Goal: Book appointment/travel/reservation

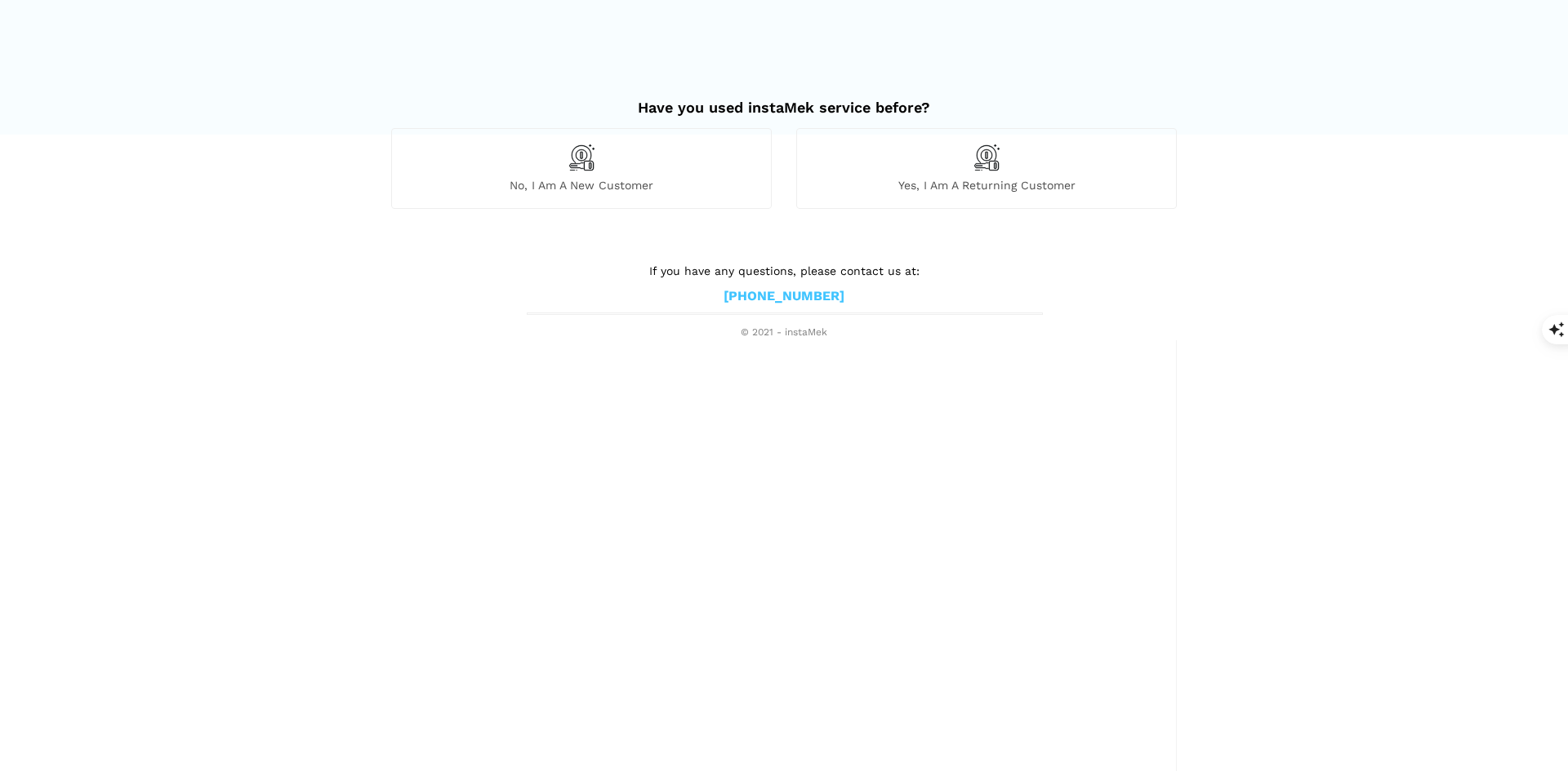
click at [578, 162] on img at bounding box center [581, 158] width 28 height 28
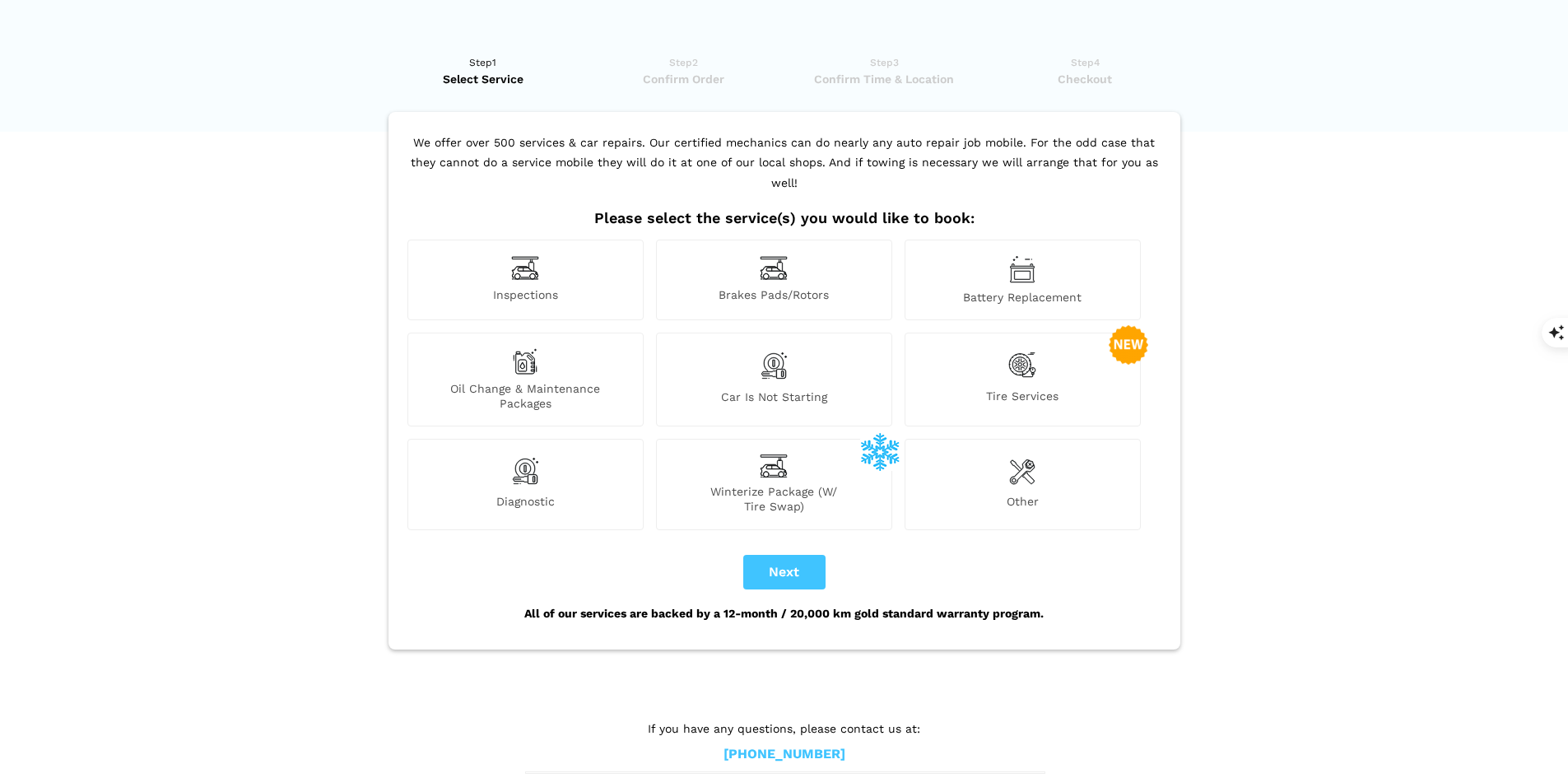
scroll to position [5, 0]
click at [783, 254] on img at bounding box center [773, 267] width 28 height 26
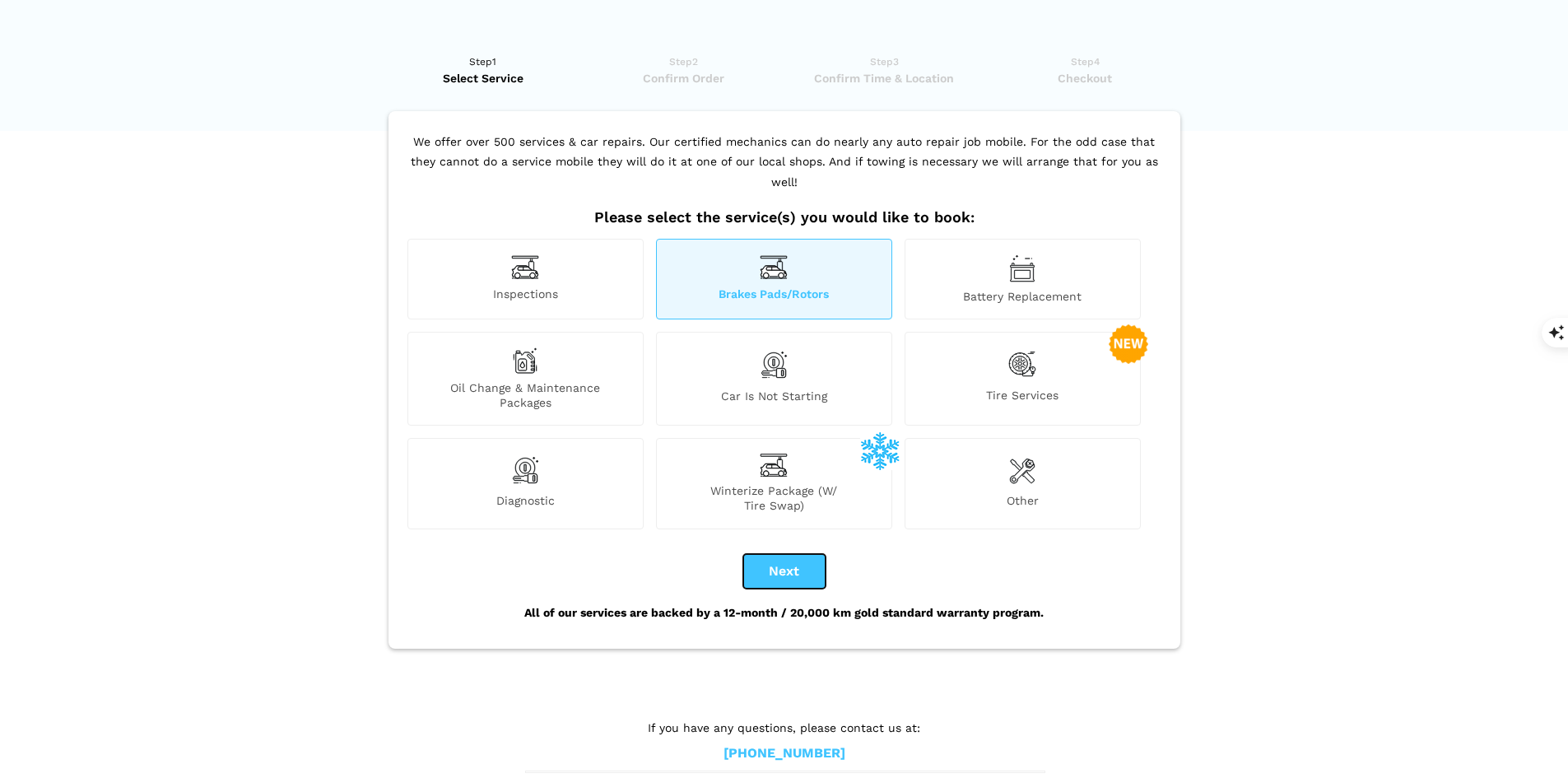
click at [789, 554] on button "Next" at bounding box center [784, 571] width 82 height 35
checkbox input "true"
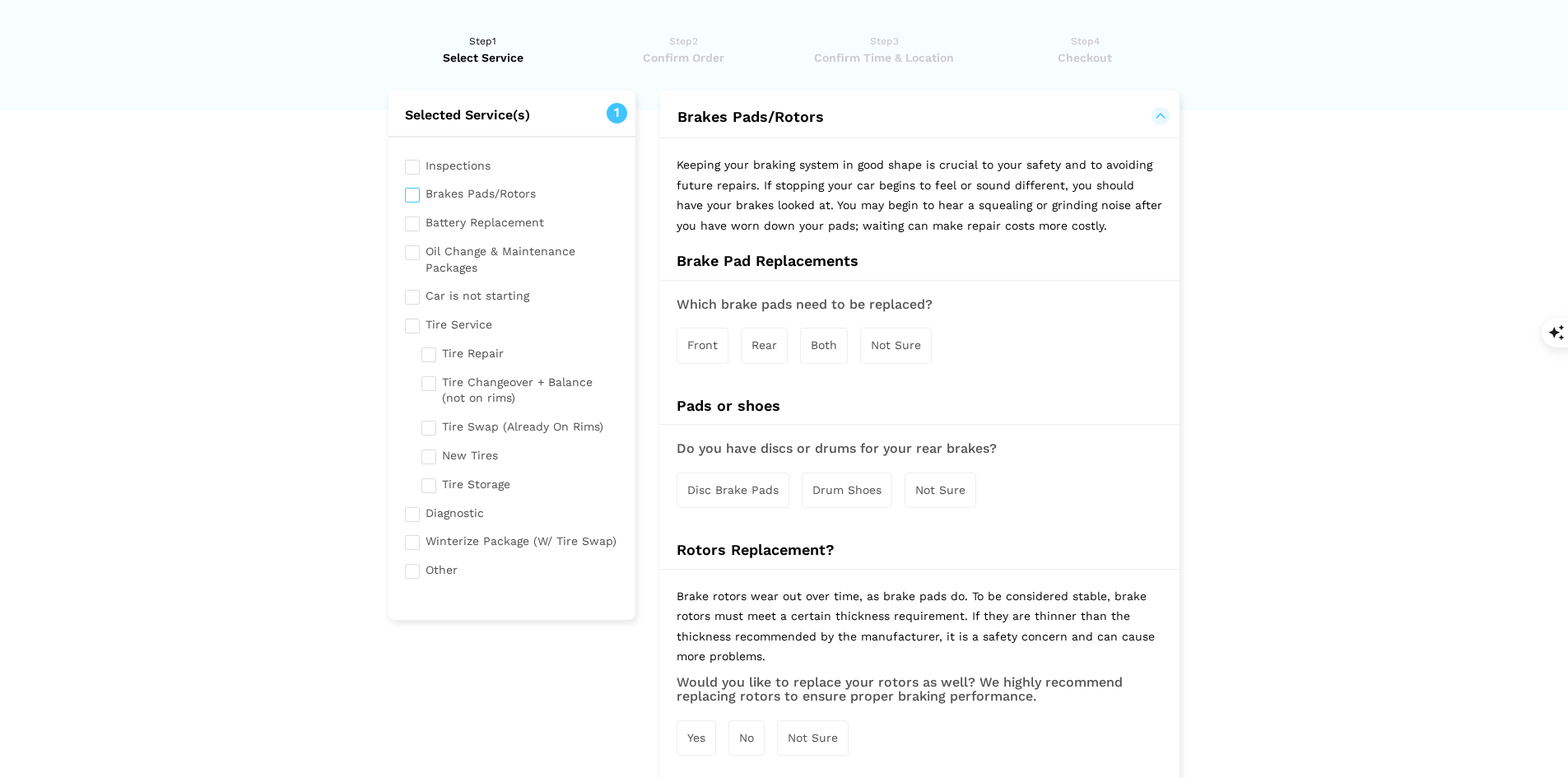
scroll to position [0, 0]
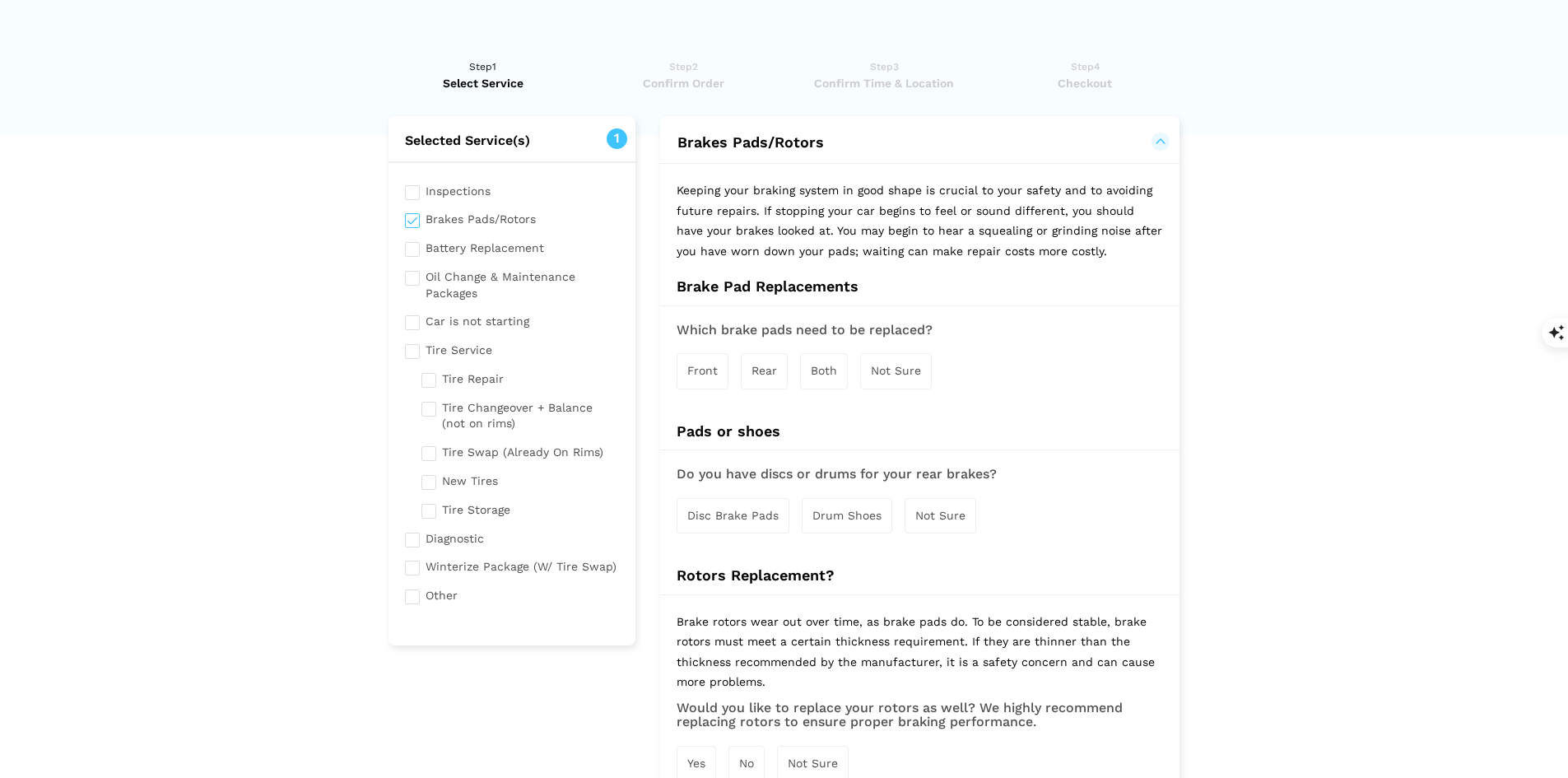
click at [702, 373] on span "Front" at bounding box center [703, 371] width 31 height 14
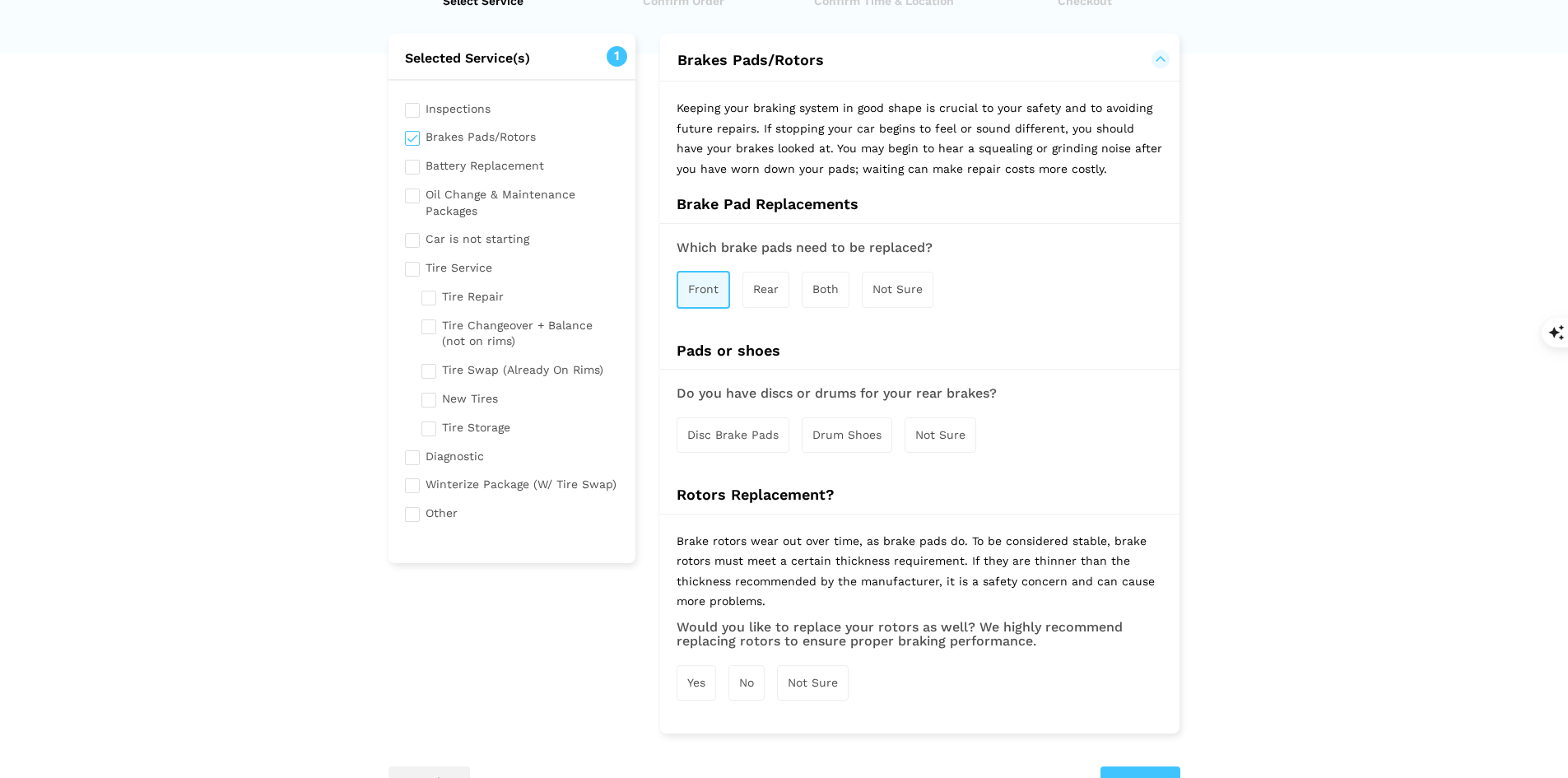
click at [726, 429] on span "Disc Brake Pads" at bounding box center [733, 435] width 92 height 14
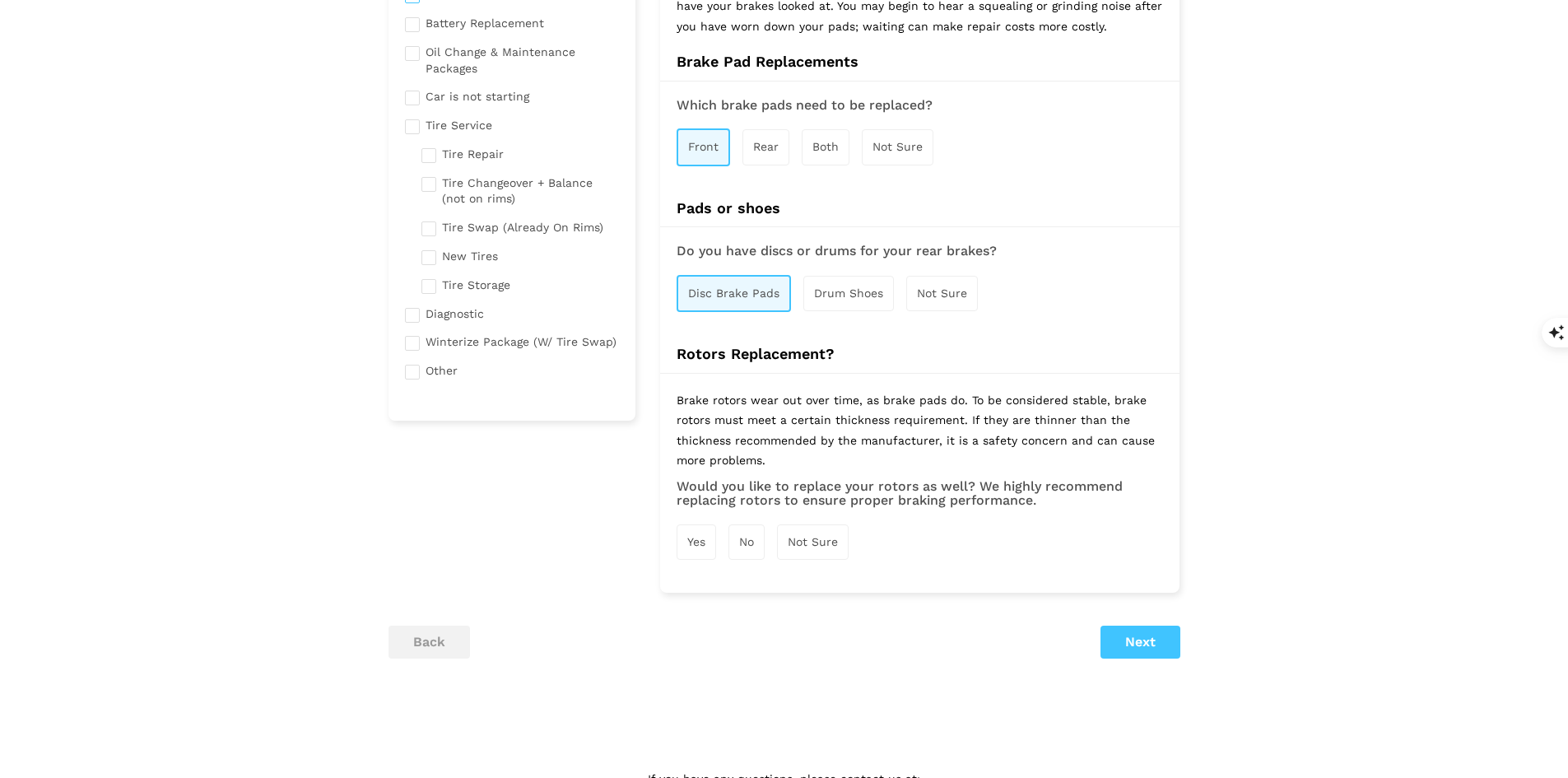
scroll to position [247, 0]
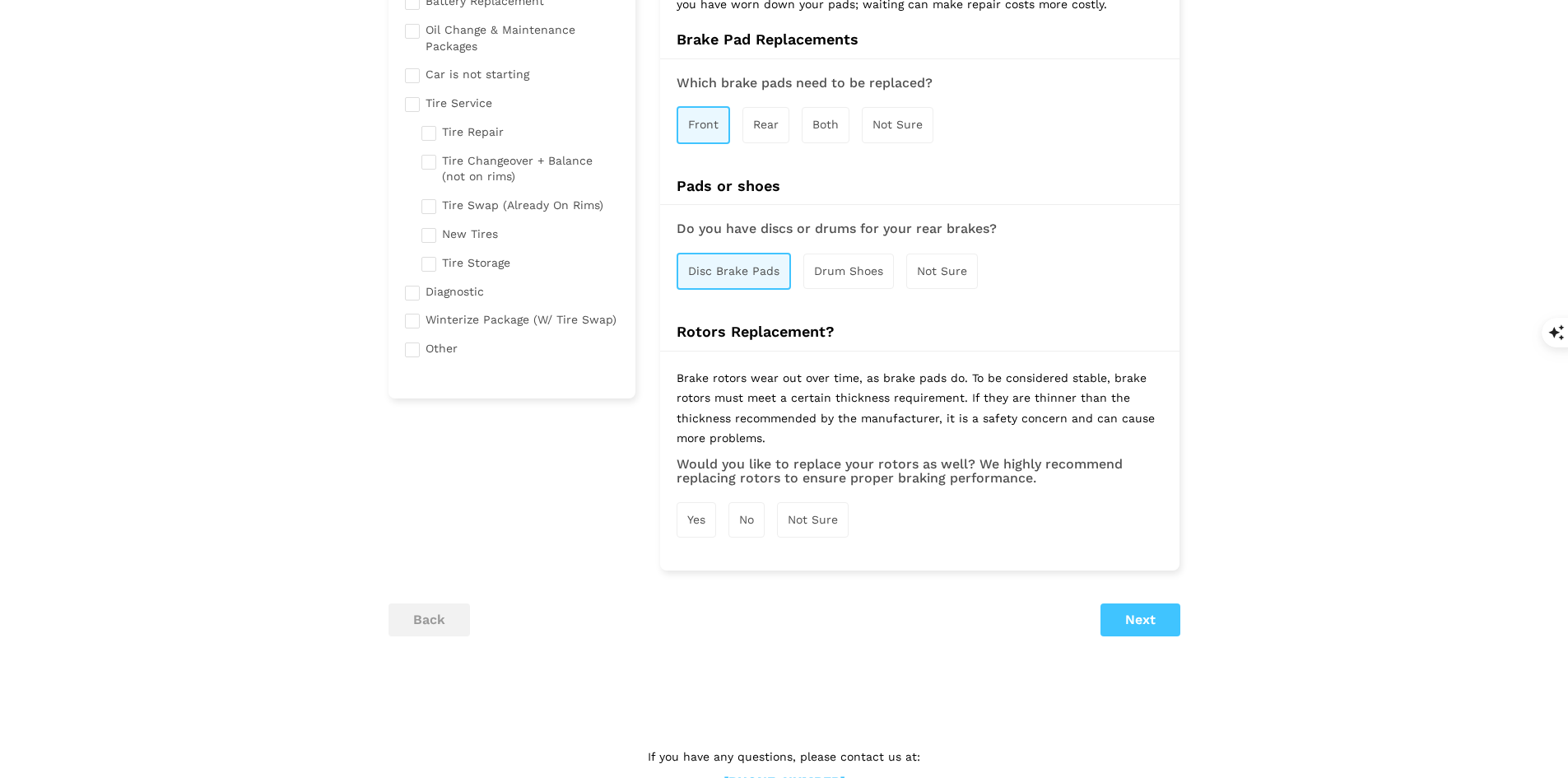
click at [700, 520] on span "Yes" at bounding box center [696, 520] width 18 height 14
click at [1123, 624] on button "Next" at bounding box center [1141, 622] width 80 height 33
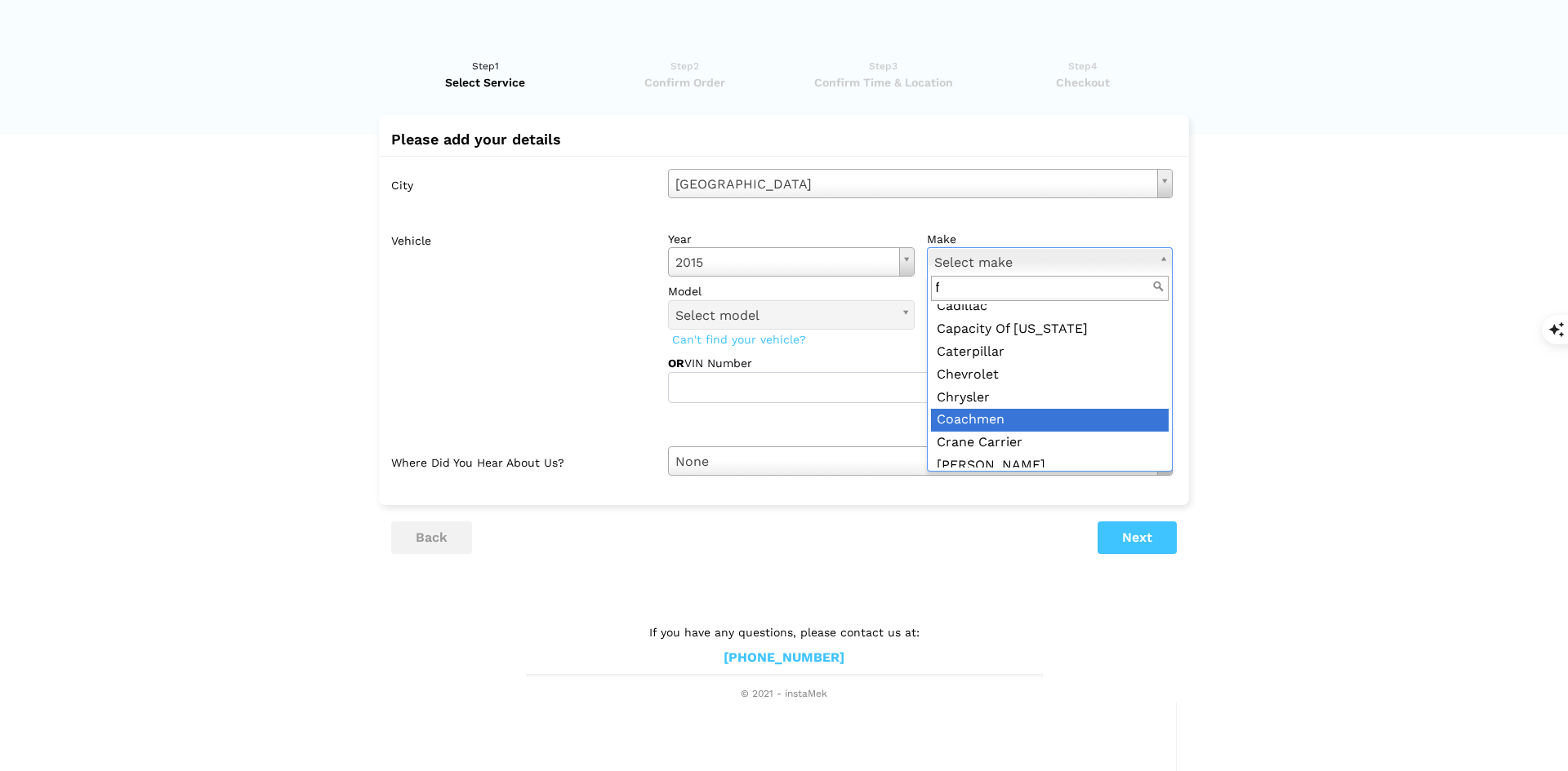
scroll to position [0, 0]
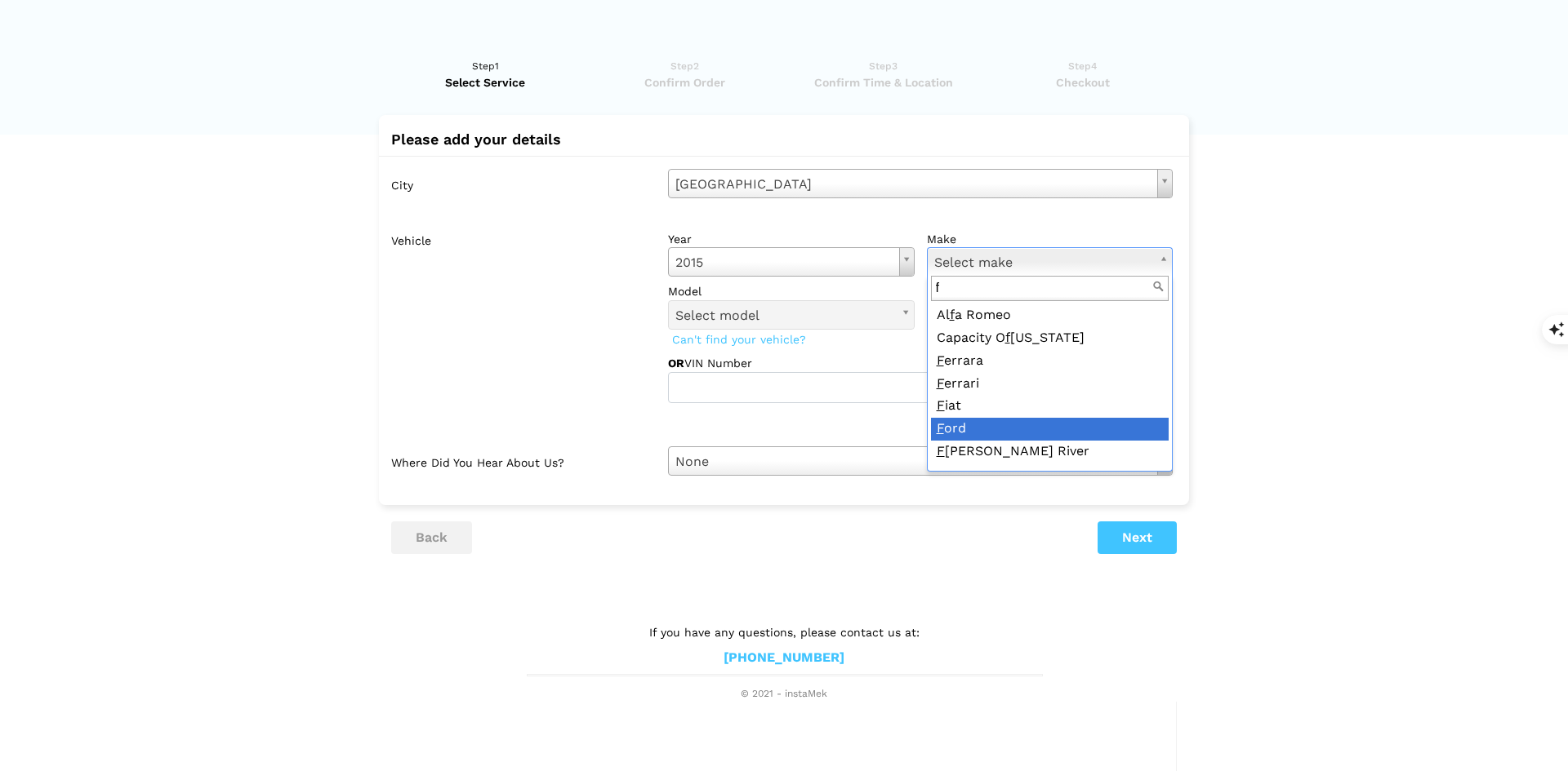
type input "f"
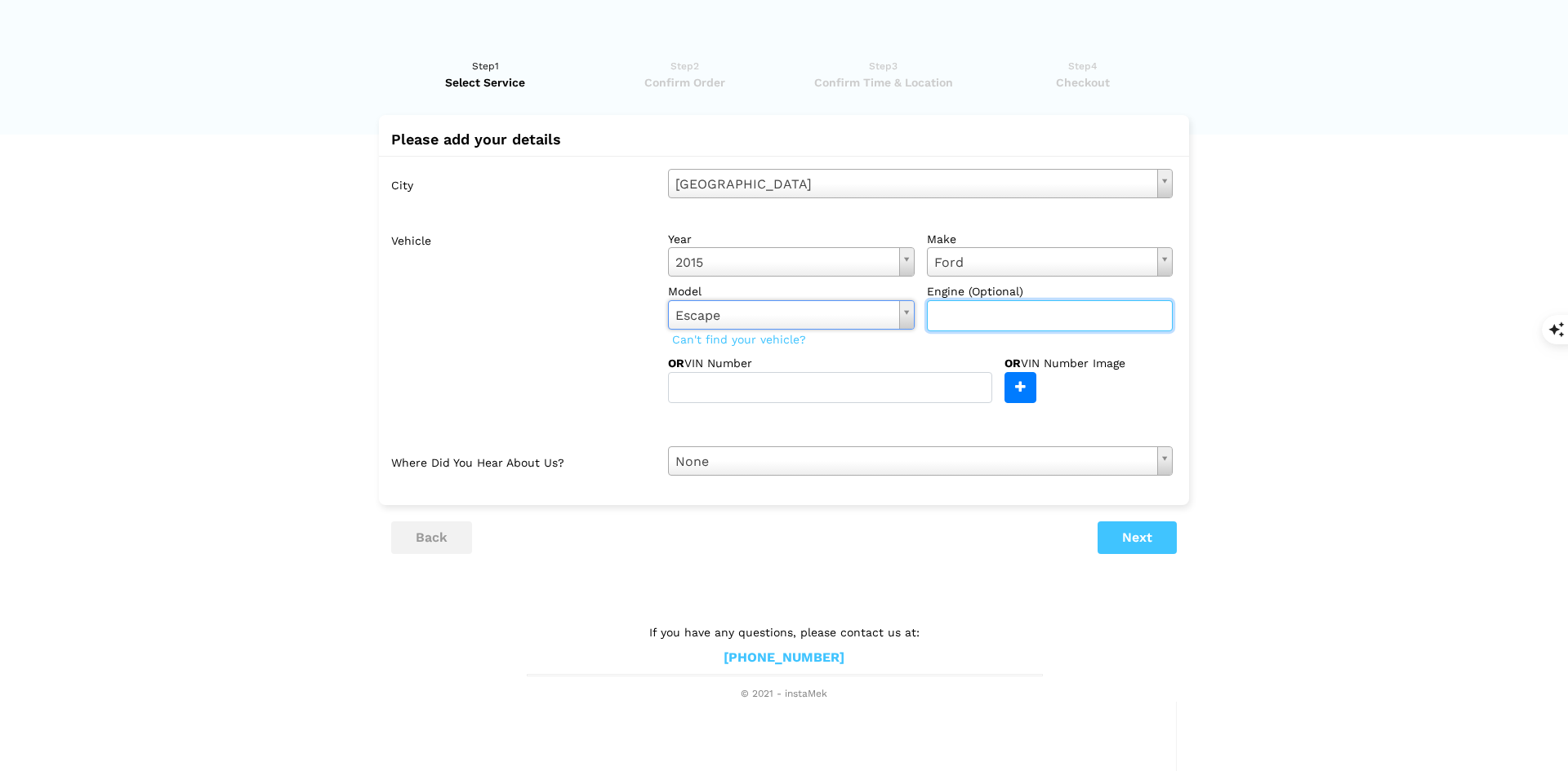
click at [985, 314] on input "text" at bounding box center [1050, 316] width 247 height 31
drag, startPoint x: 1134, startPoint y: 536, endPoint x: 1142, endPoint y: 538, distance: 8.2
click at [1135, 536] on button "Next" at bounding box center [1137, 538] width 79 height 33
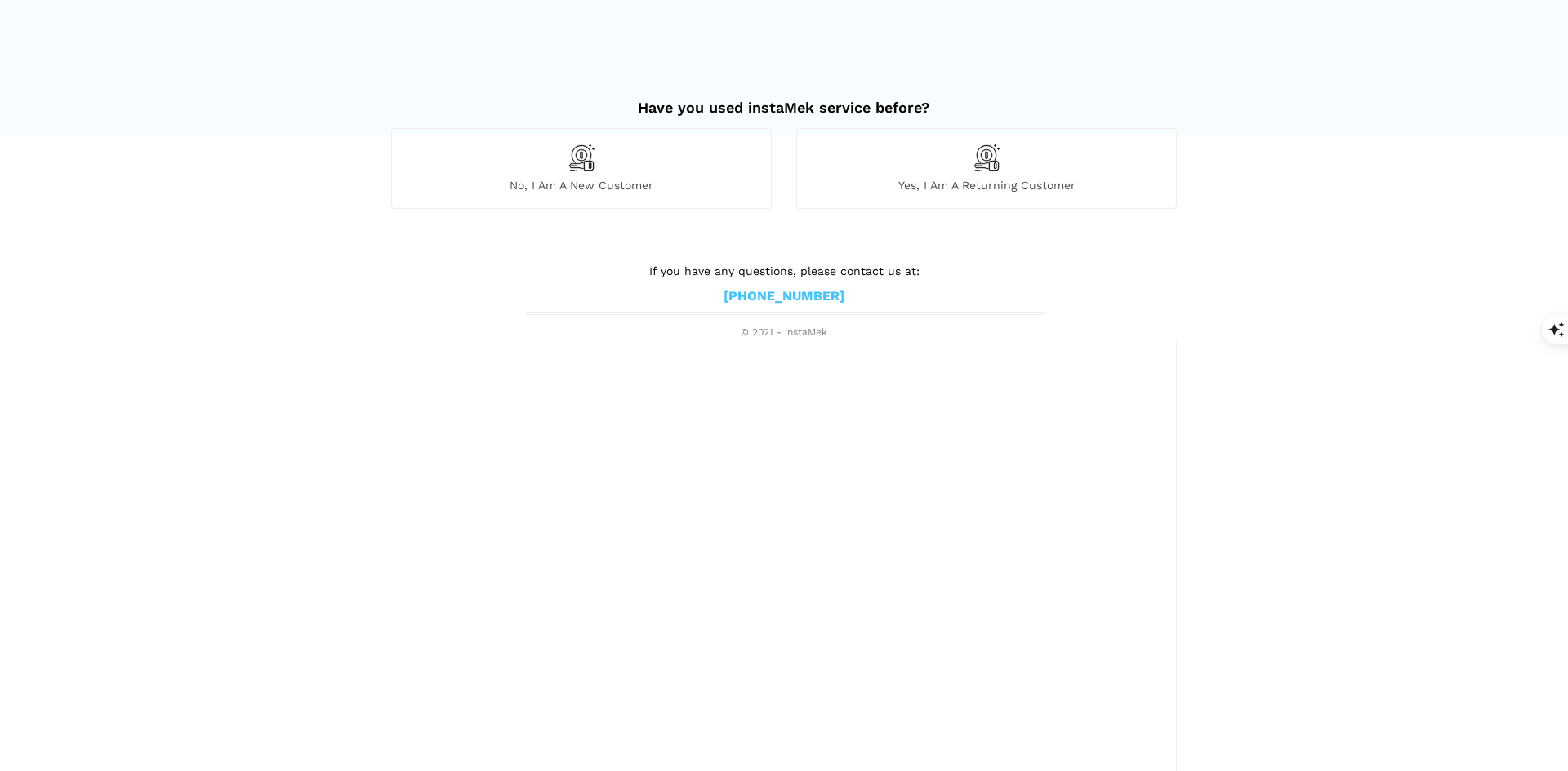
click at [538, 163] on div "No, I am a new customer" at bounding box center [581, 168] width 380 height 80
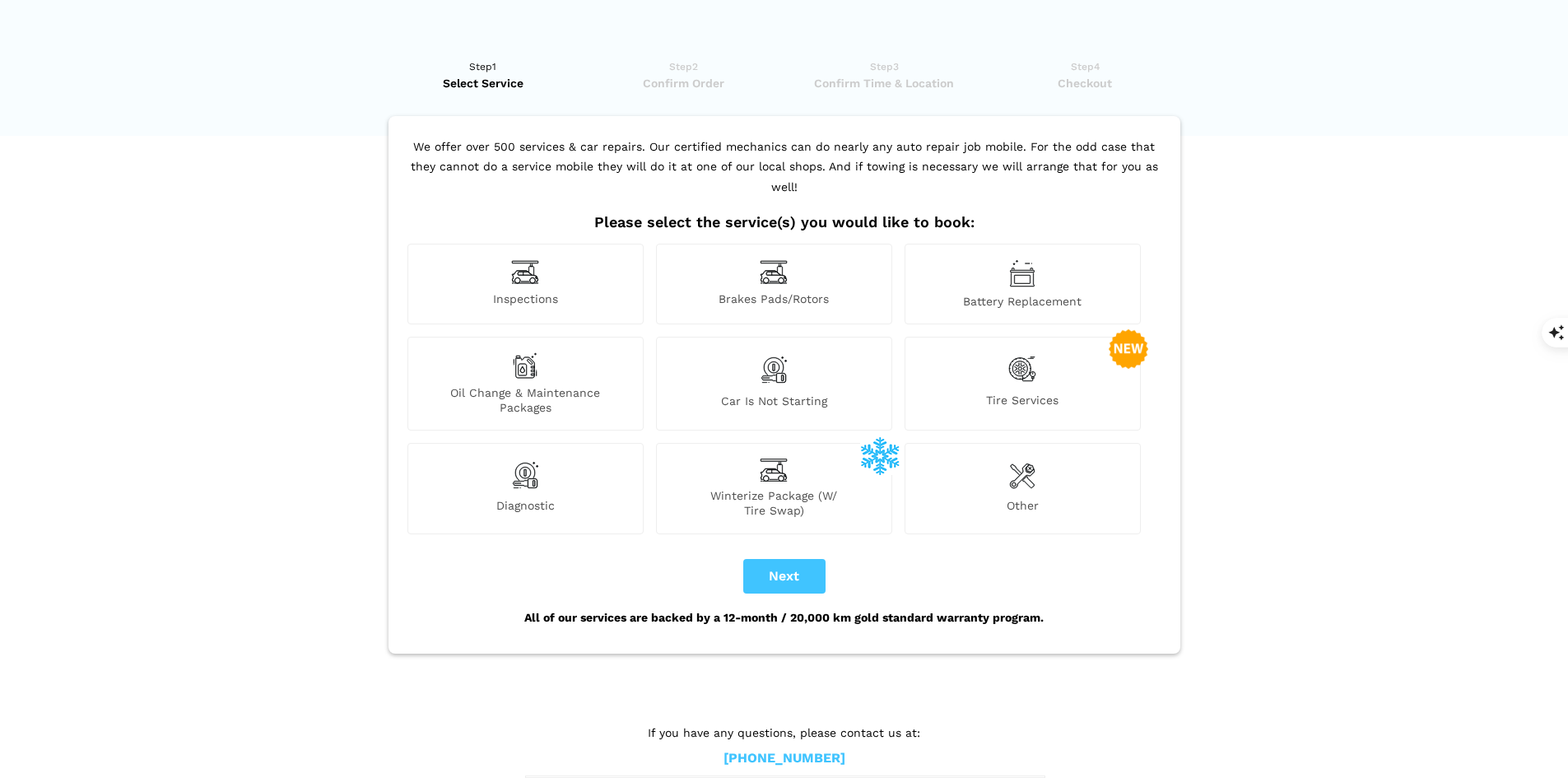
click at [790, 460] on div "Winterize Package (W/ Tire Swap)" at bounding box center [774, 488] width 236 height 91
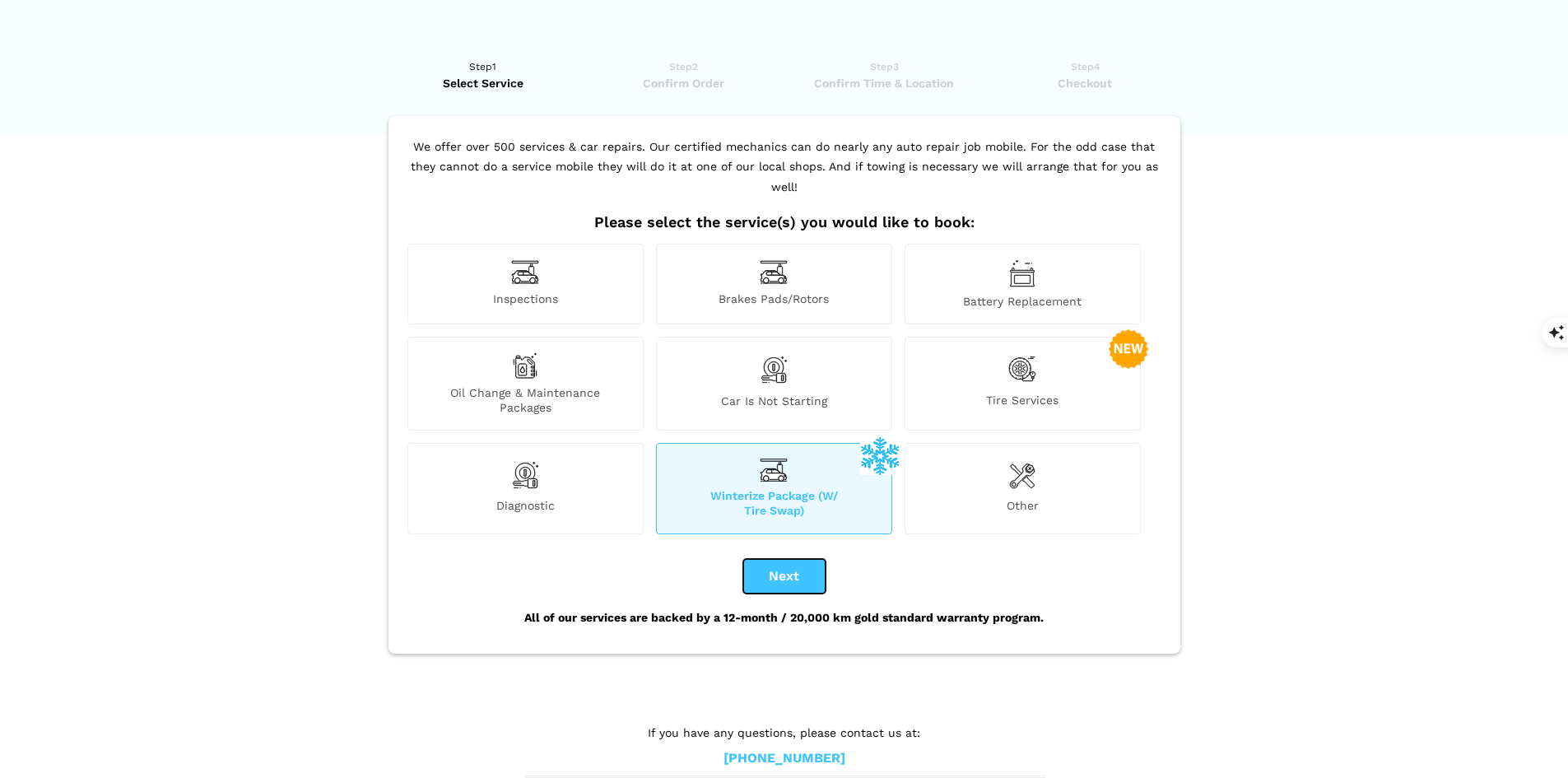
click at [793, 564] on button "Next" at bounding box center [784, 576] width 82 height 35
checkbox input "true"
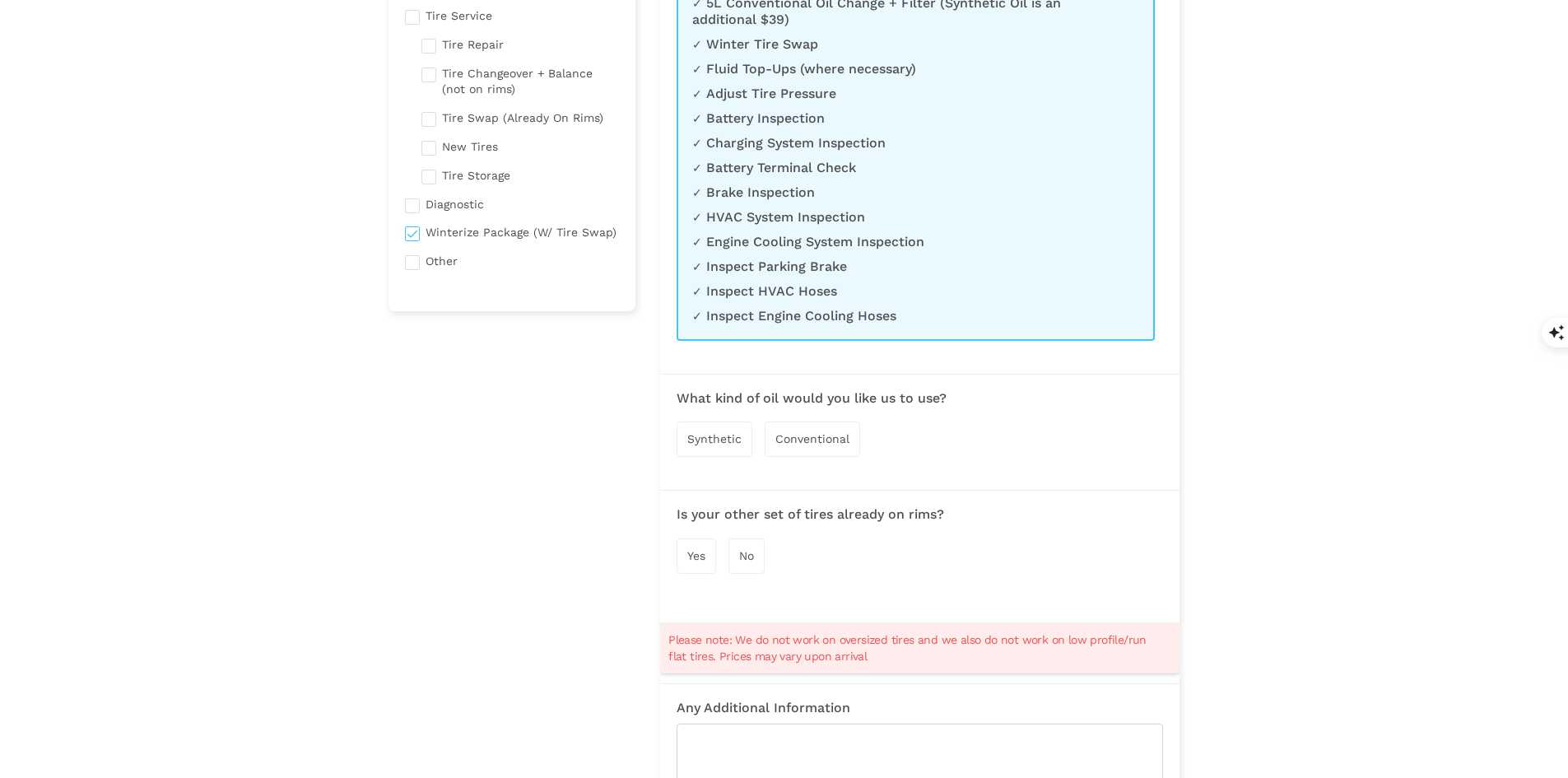
scroll to position [330, 0]
